Goal: Contribute content

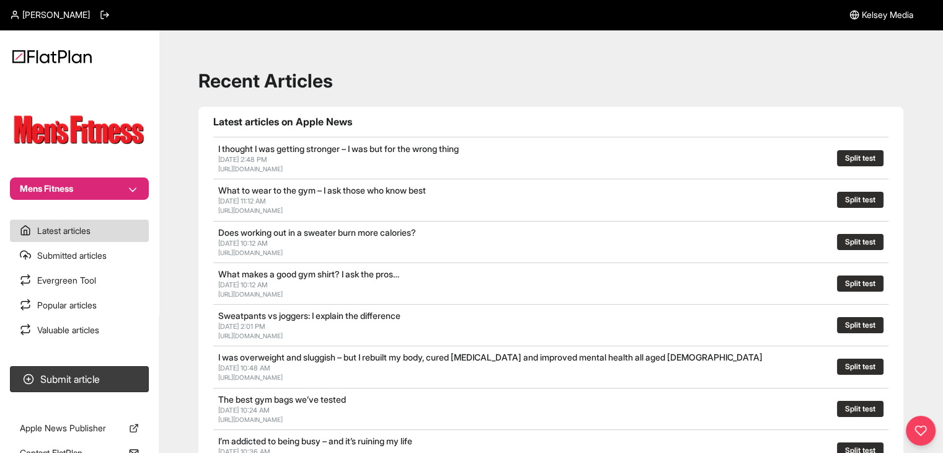
click at [117, 176] on section "Mens Fitness" at bounding box center [79, 139] width 159 height 122
click at [113, 195] on button "Mens Fitness" at bounding box center [79, 188] width 139 height 22
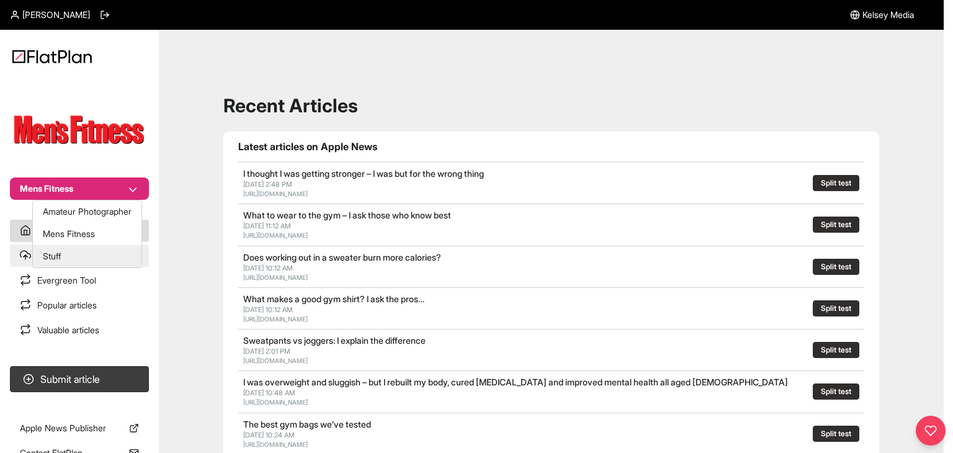
click at [92, 249] on button "Stuff" at bounding box center [87, 256] width 109 height 22
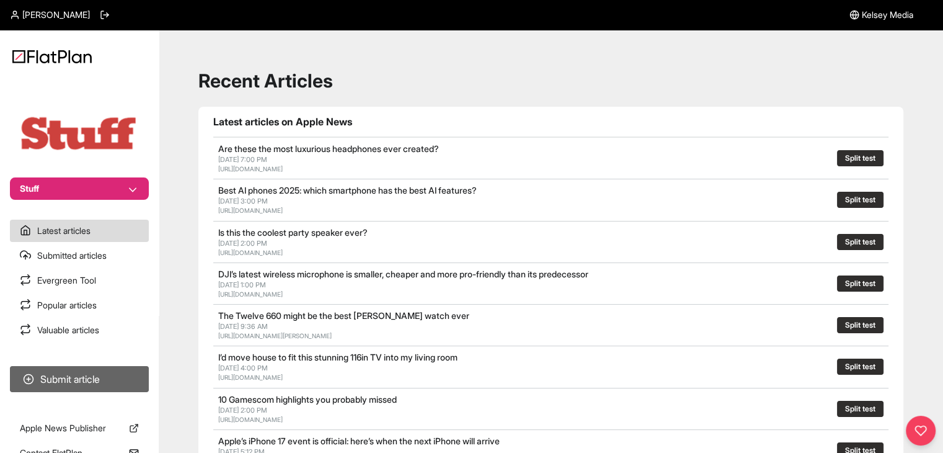
click at [114, 370] on button "Submit article" at bounding box center [79, 379] width 139 height 26
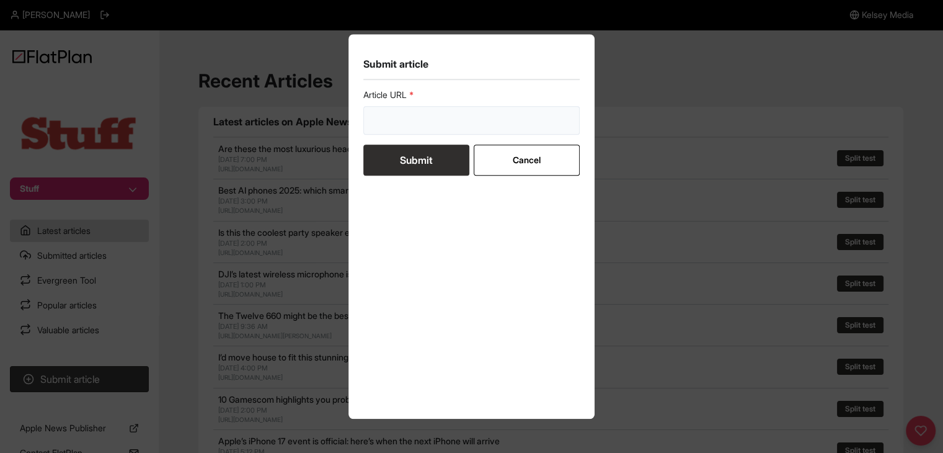
click at [407, 130] on input "url" at bounding box center [471, 120] width 217 height 29
paste input "[URL][DOMAIN_NAME]"
type input "[URL][DOMAIN_NAME]"
click at [407, 154] on button "Submit" at bounding box center [416, 160] width 106 height 31
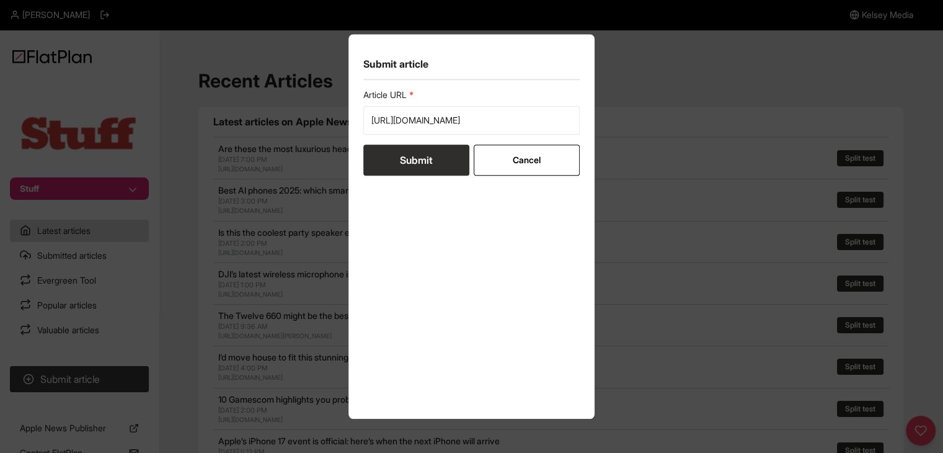
scroll to position [0, 0]
